Goal: Task Accomplishment & Management: Use online tool/utility

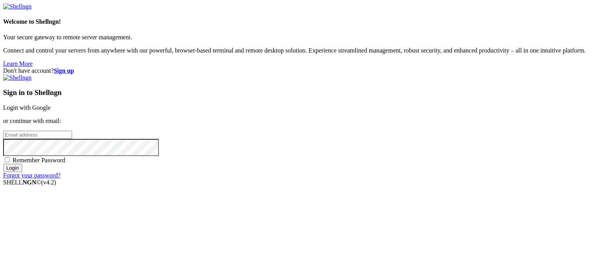
click at [65, 164] on span "Remember Password" at bounding box center [38, 160] width 53 height 7
click at [10, 162] on input "Remember Password" at bounding box center [7, 159] width 5 height 5
checkbox input "true"
click at [72, 134] on input "email" at bounding box center [37, 135] width 69 height 8
type input "[EMAIL_ADDRESS][DOMAIN_NAME]"
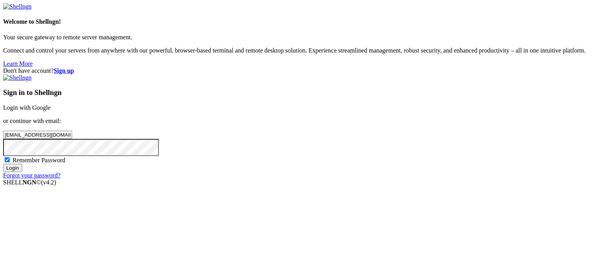
click at [3, 164] on input "Login" at bounding box center [12, 168] width 19 height 8
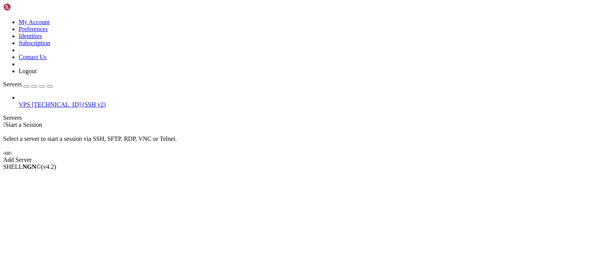
click at [32, 101] on span "[TECHNICAL_ID] (SSH v2)" at bounding box center [69, 104] width 74 height 7
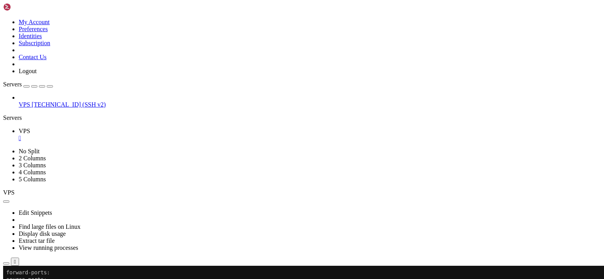
drag, startPoint x: 231, startPoint y: 300, endPoint x: 94, endPoint y: 302, distance: 137.6
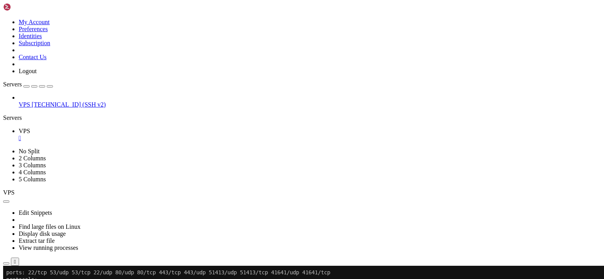
scroll to position [1754, 0]
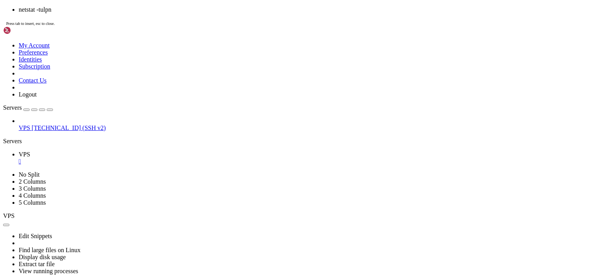
scroll to position [2104, 0]
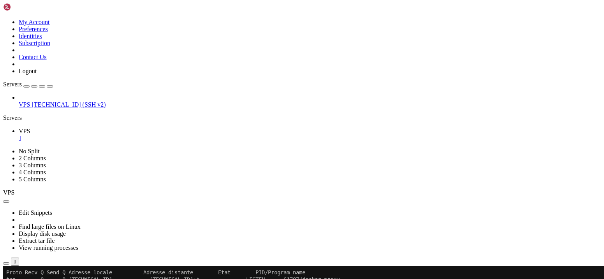
drag, startPoint x: 328, startPoint y: 469, endPoint x: 5, endPoint y: 281, distance: 373.3
